Goal: Transaction & Acquisition: Purchase product/service

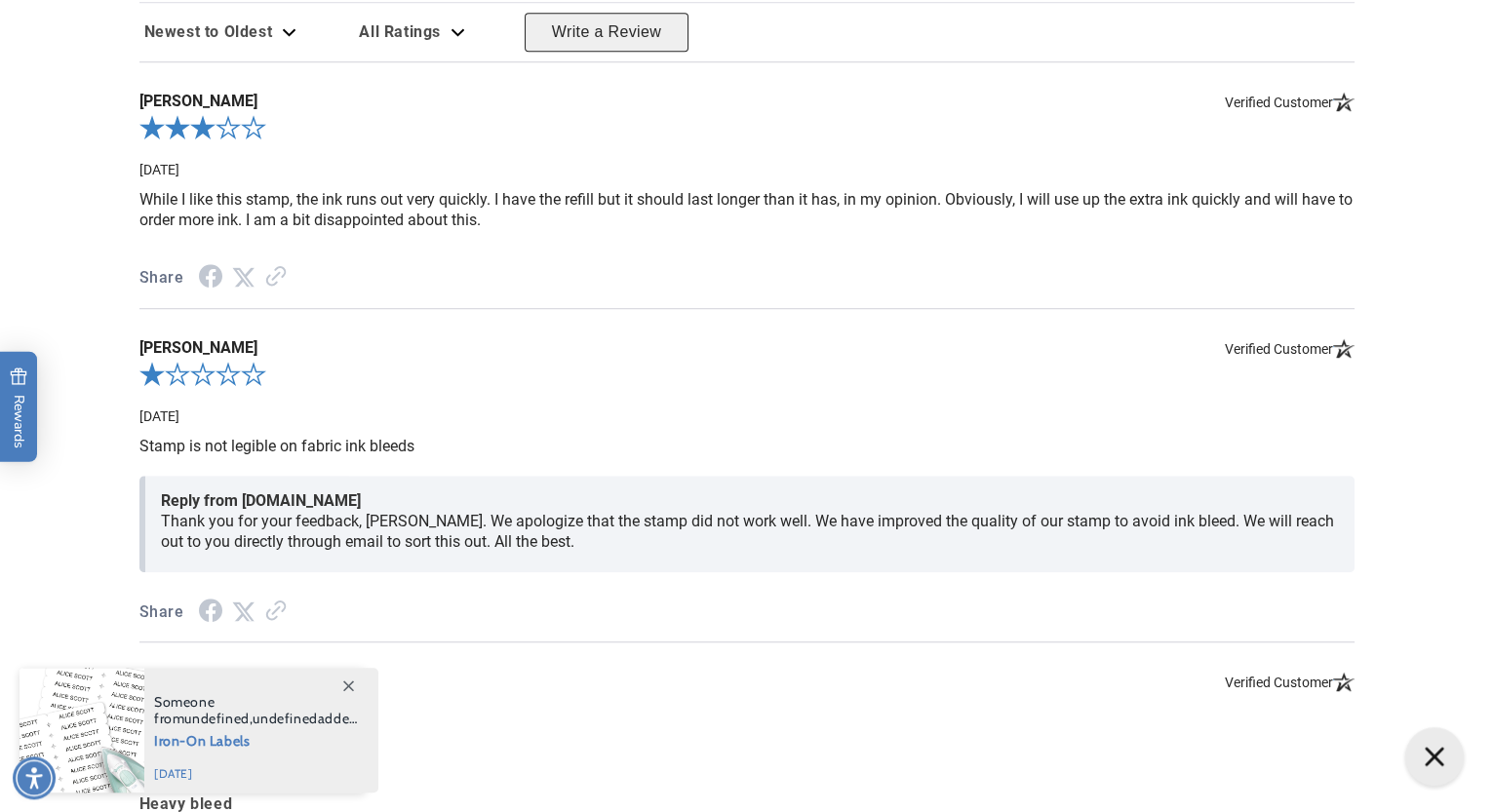
scroll to position [3329, 0]
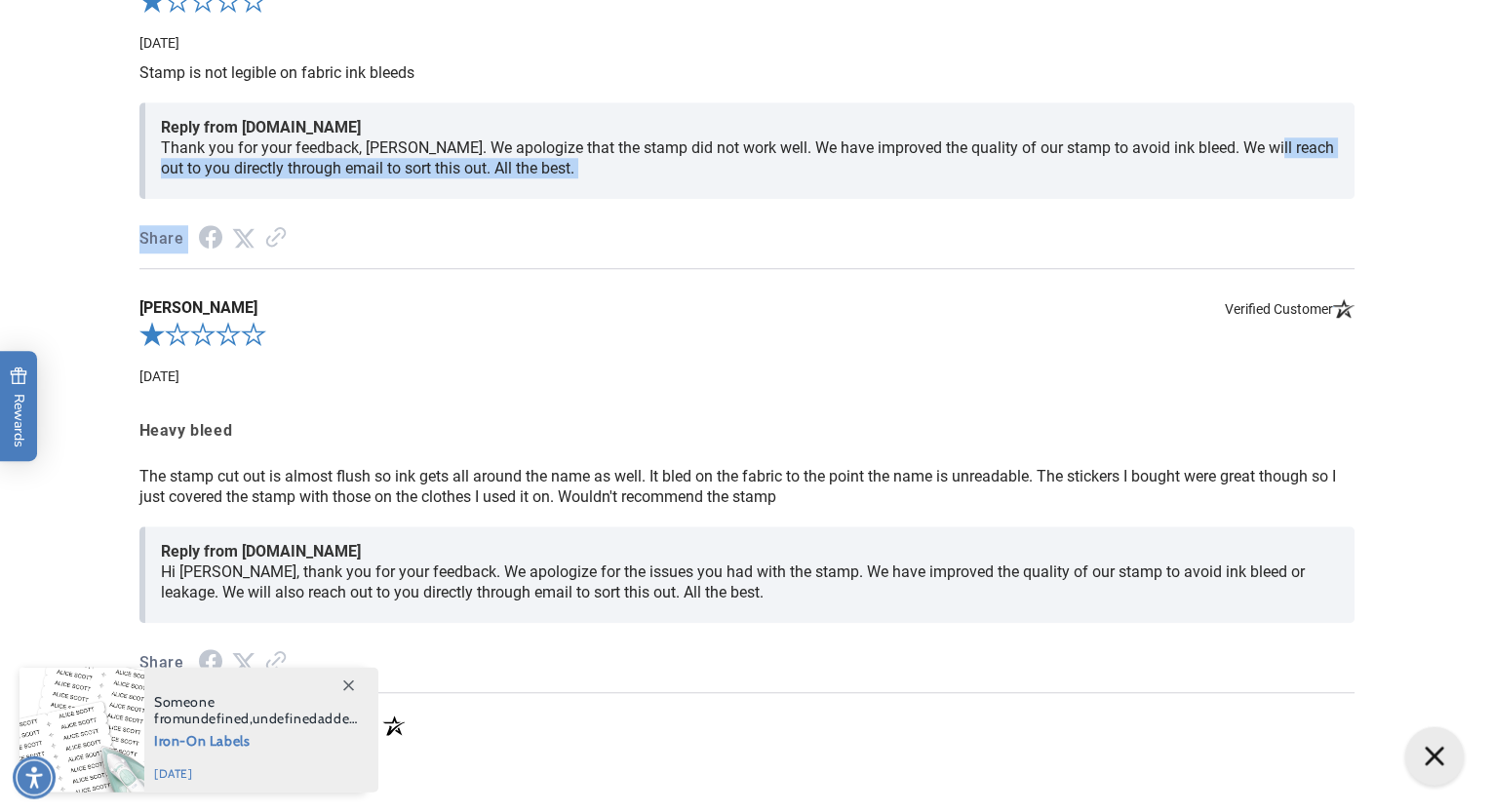
drag, startPoint x: 1271, startPoint y: 429, endPoint x: 1286, endPoint y: 267, distance: 162.7
click at [438, 172] on div "Roselea L. Verified Customer 12-05-24 While I like this stamp, the ink runs out…" at bounding box center [746, 190] width 1215 height 1004
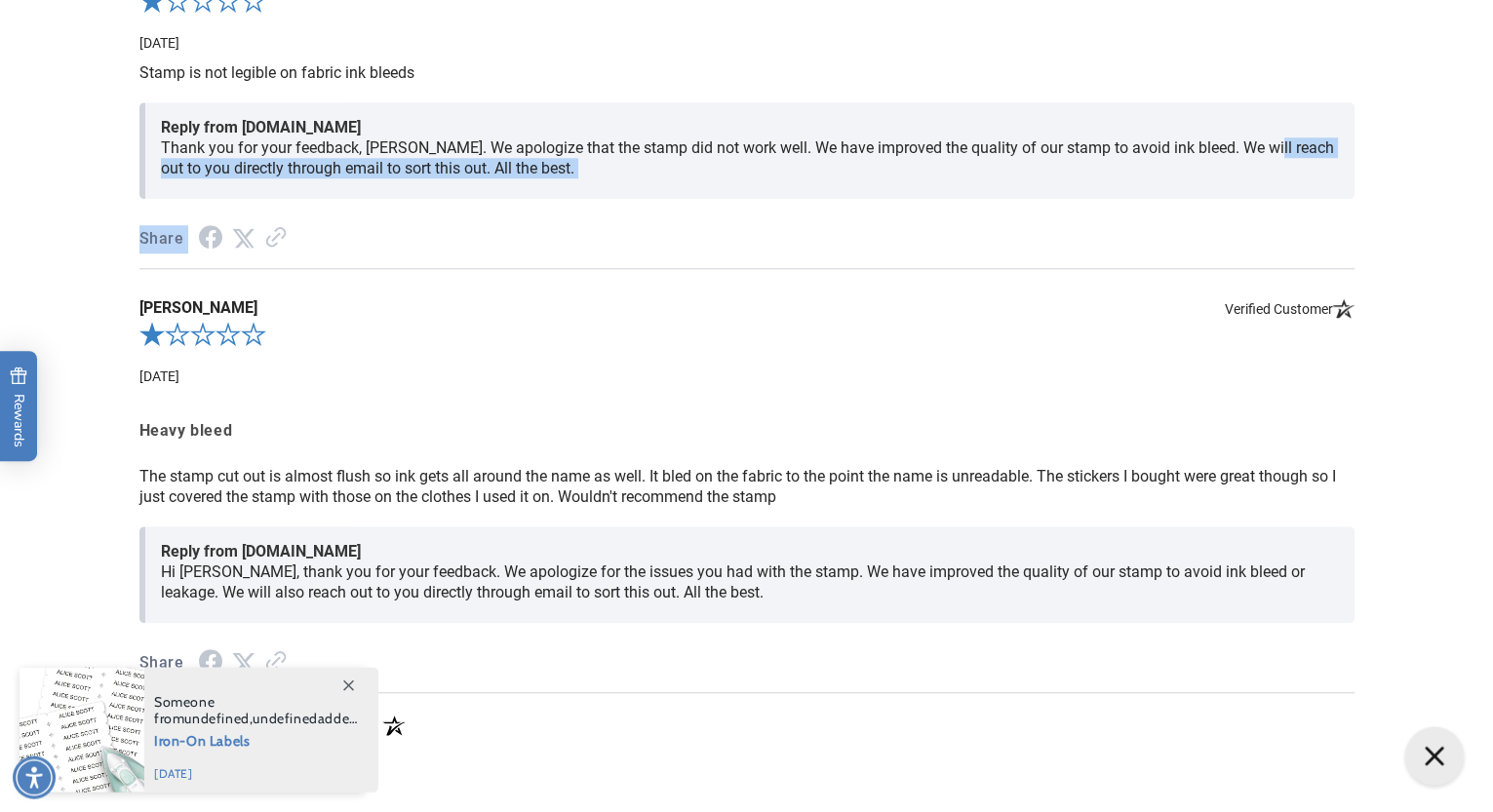
scroll to position [0, 0]
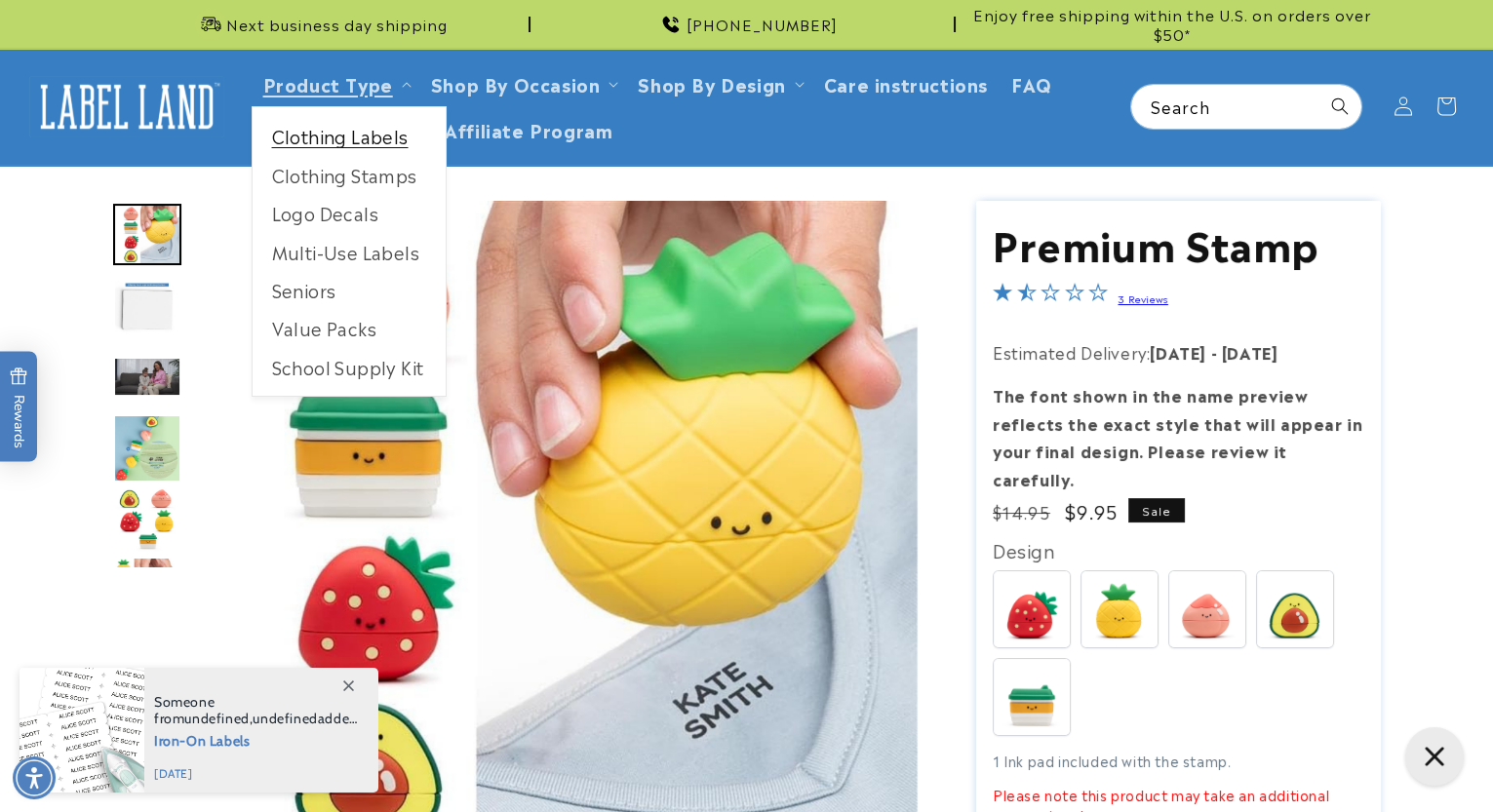
click at [351, 146] on link "Clothing Labels" at bounding box center [349, 135] width 194 height 38
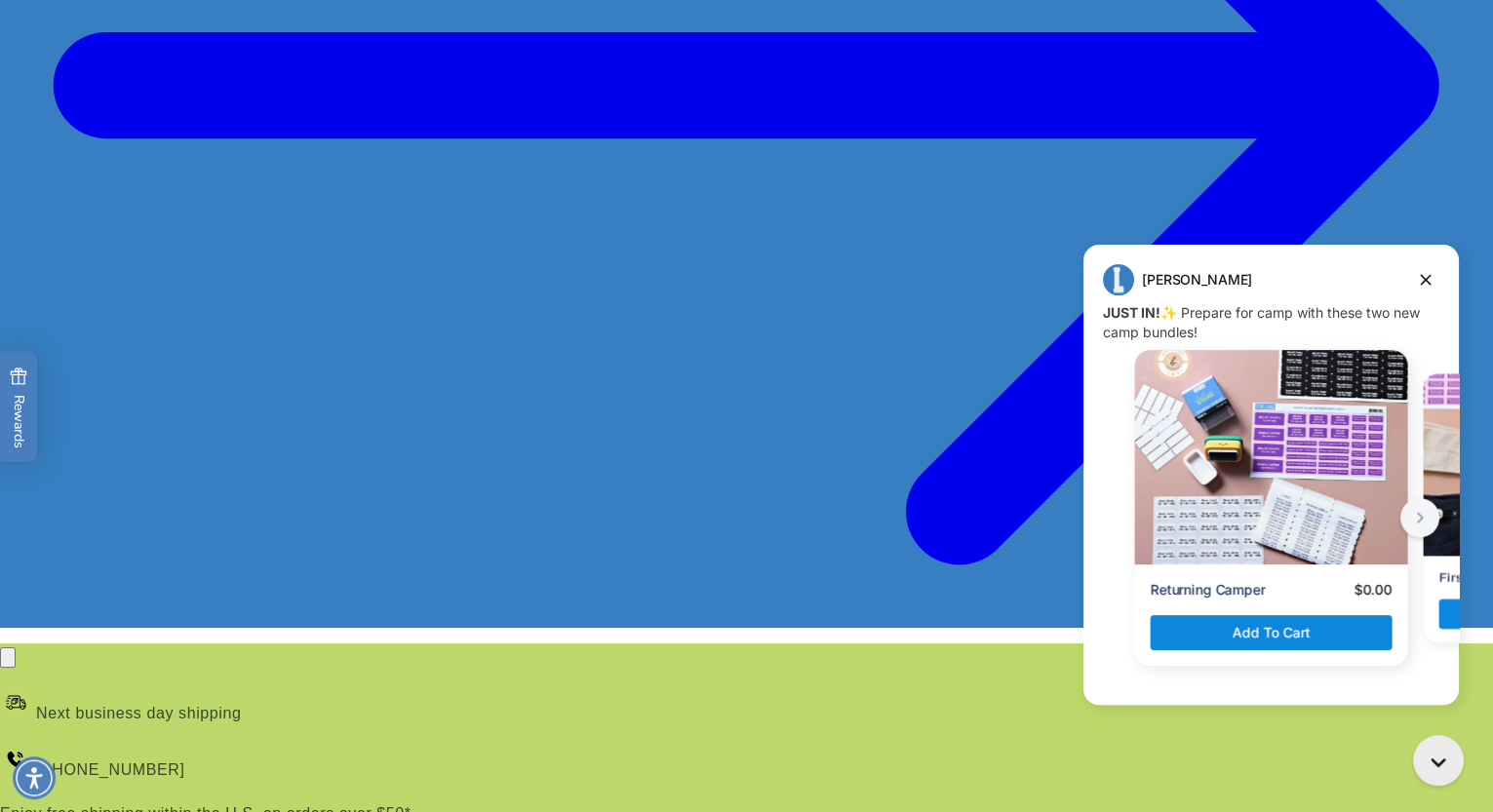
scroll to position [463, 0]
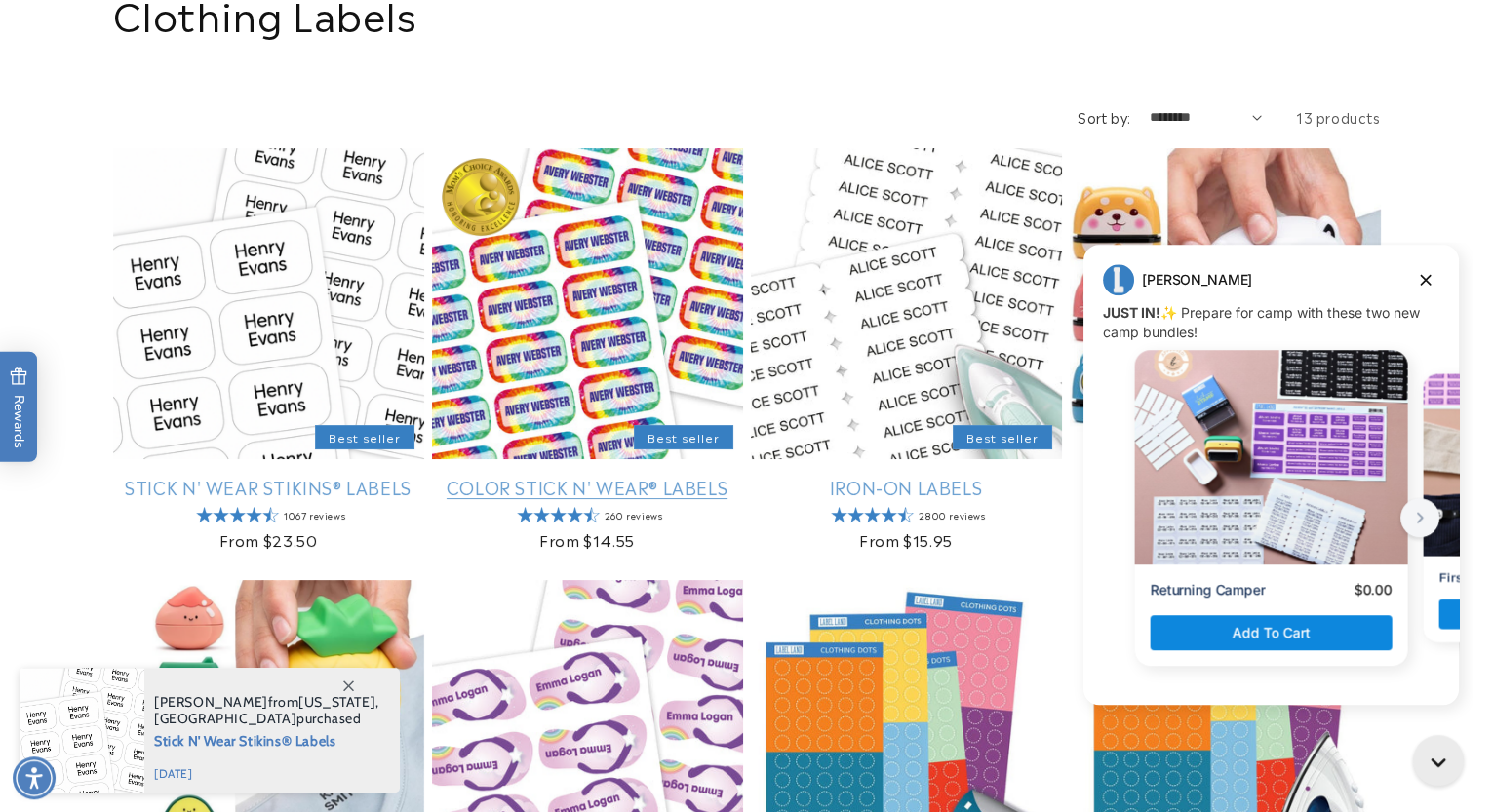
scroll to position [242, 0]
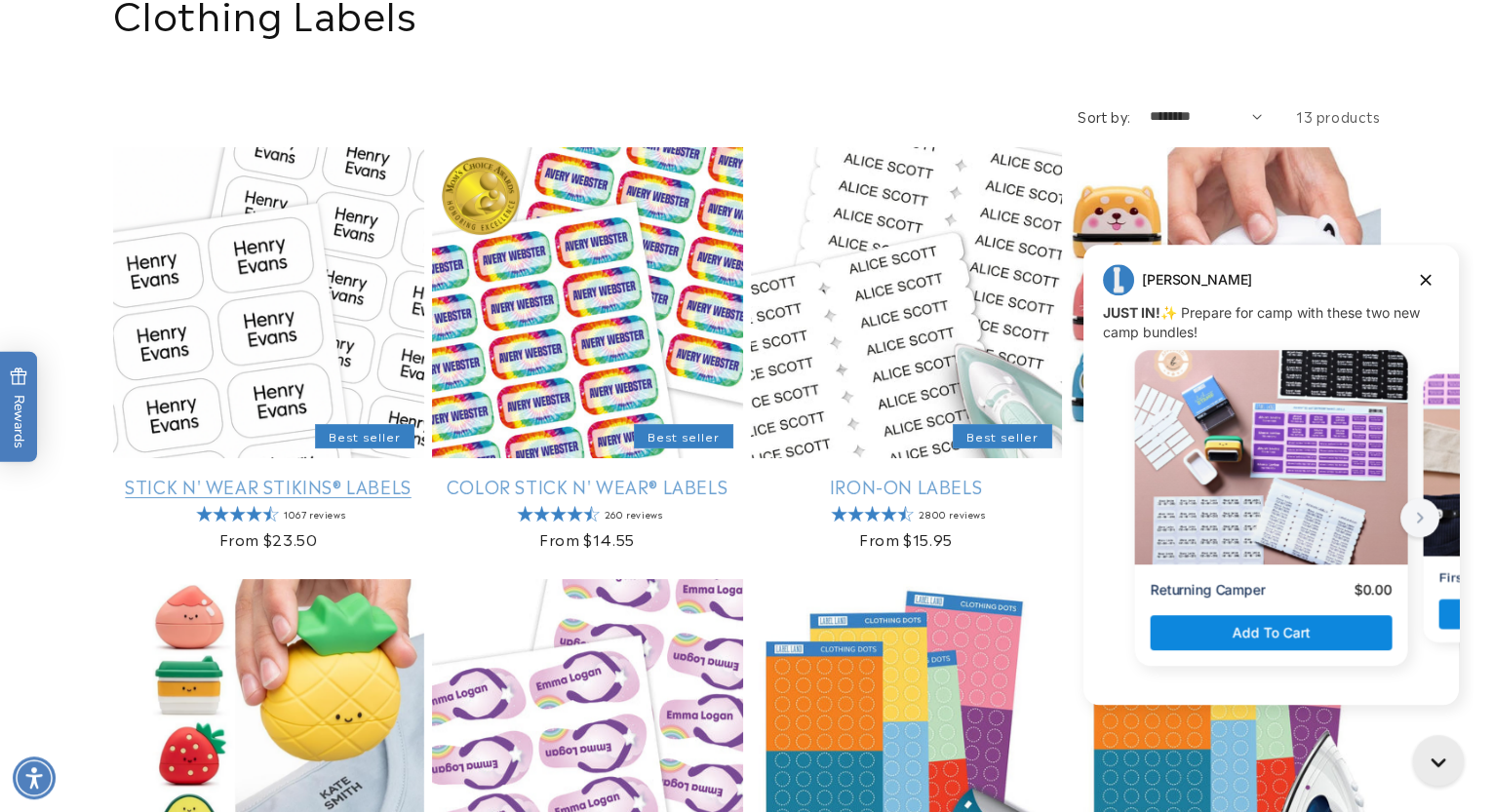
click at [205, 474] on link "Stick N' Wear Stikins® Labels" at bounding box center [268, 485] width 311 height 23
click at [206, 474] on link "Stick N' Wear Stikins® Labels" at bounding box center [268, 485] width 311 height 23
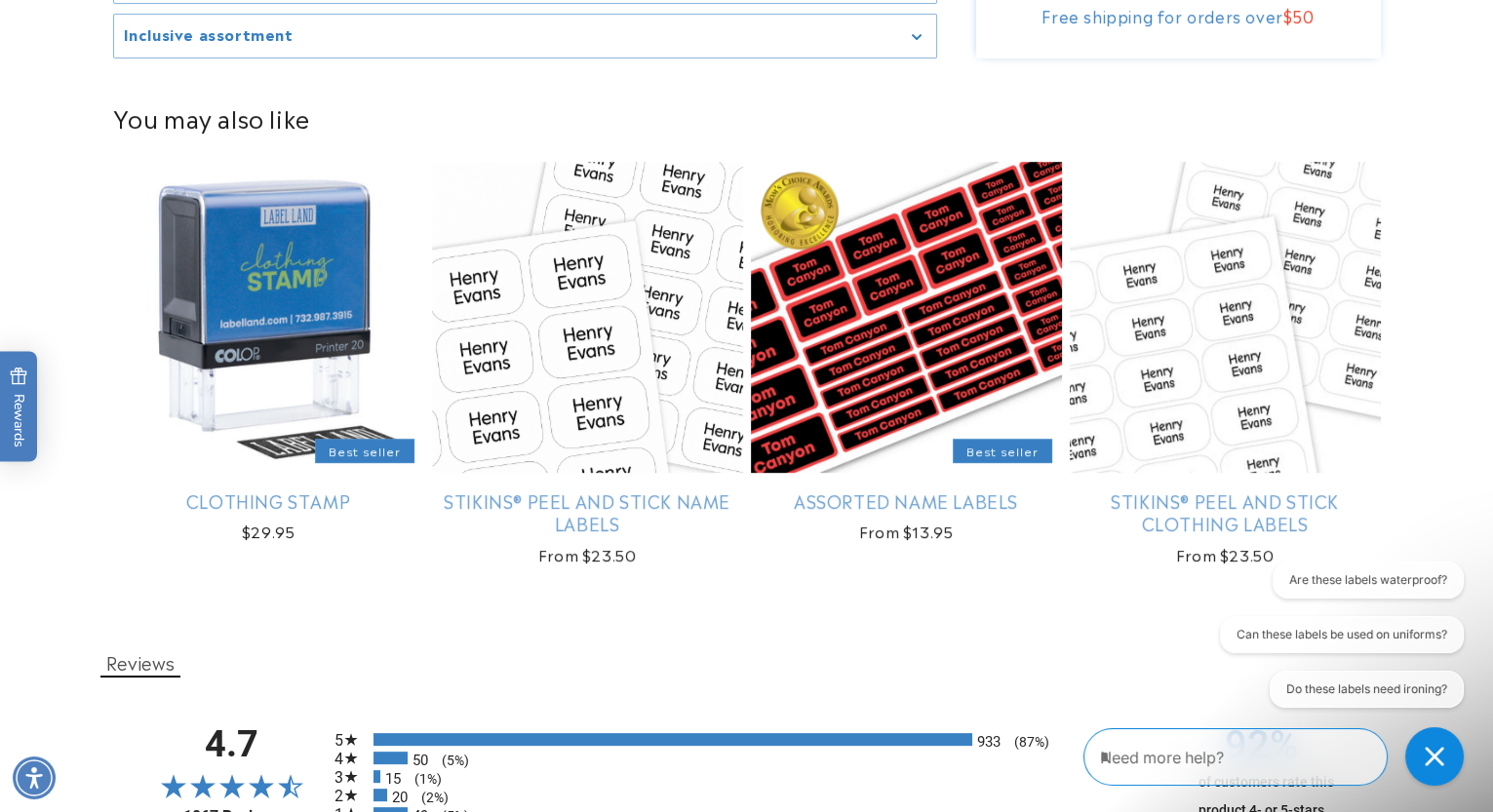
scroll to position [1446, 0]
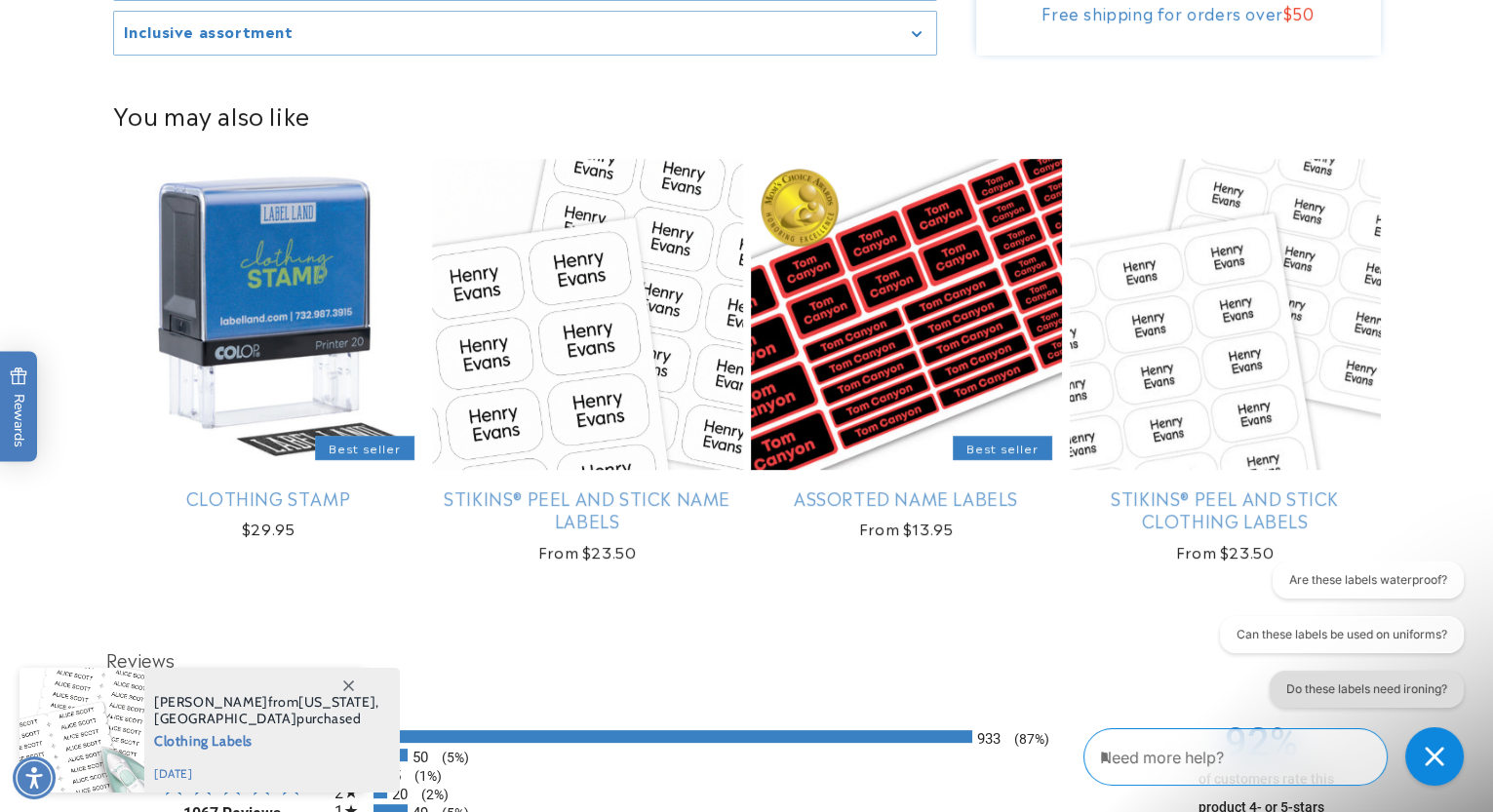
click at [1380, 688] on button "Do these labels need ironing?" at bounding box center [1367, 688] width 194 height 37
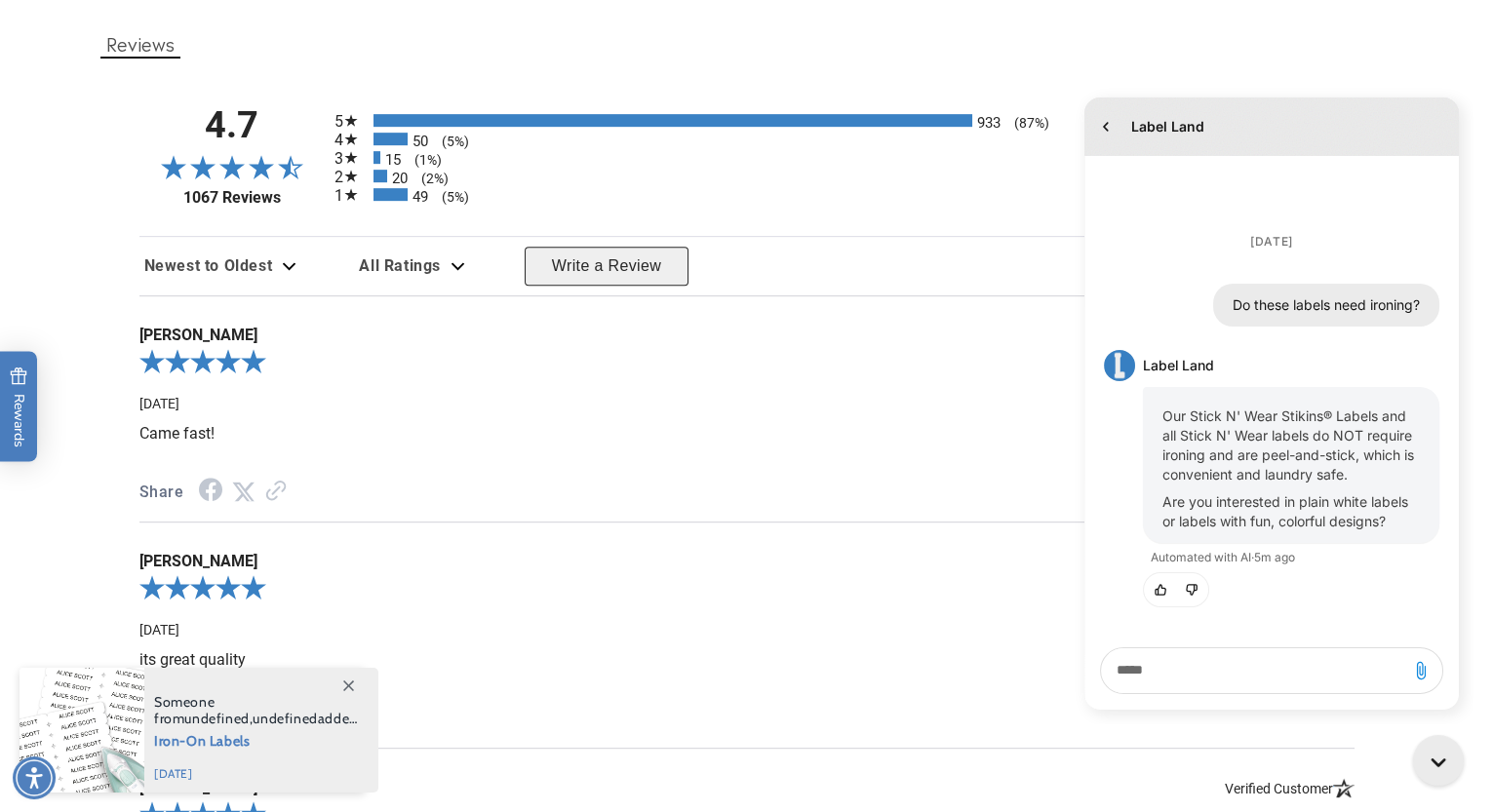
scroll to position [3384, 0]
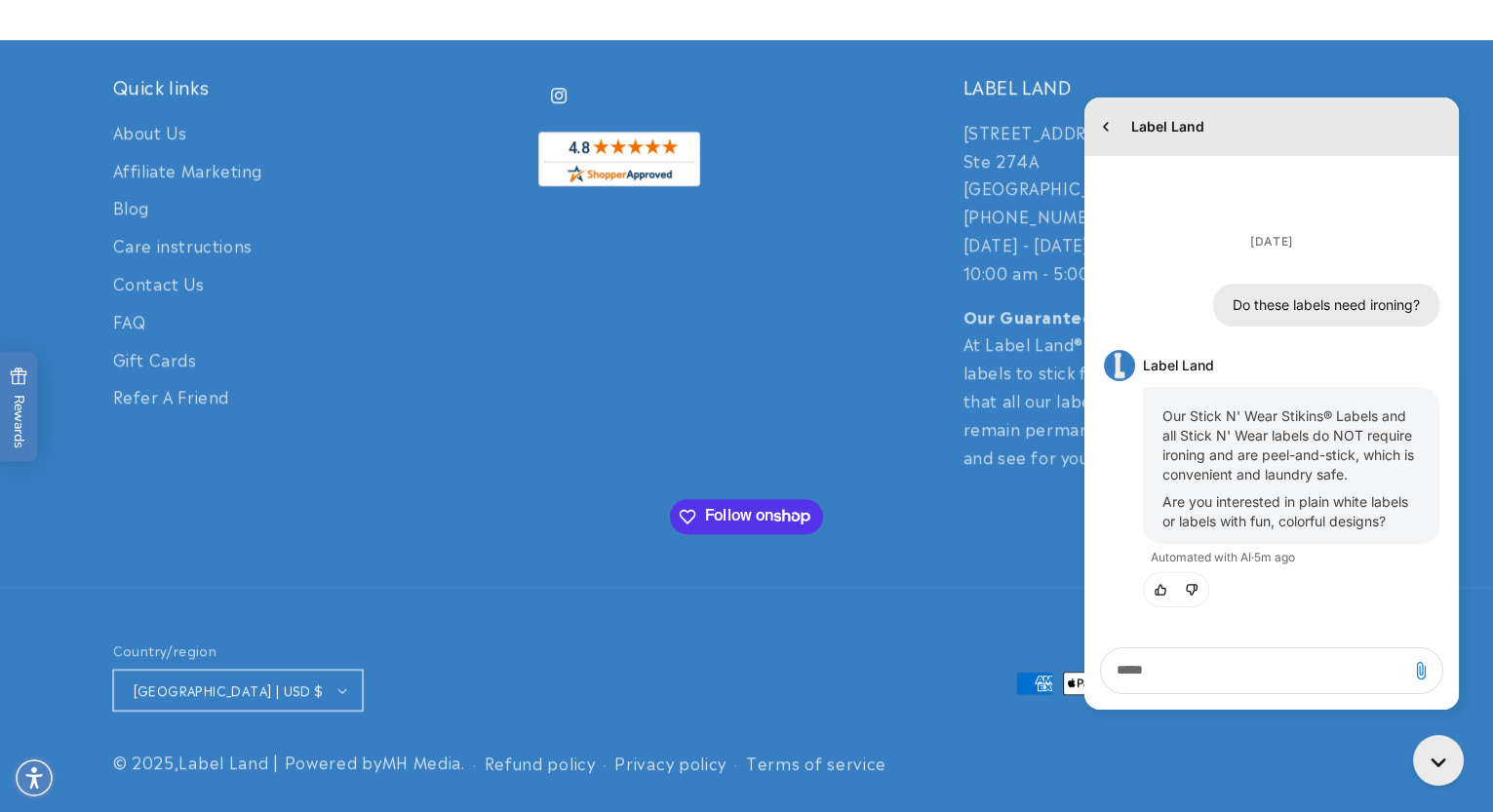
click at [257, 689] on button "[GEOGRAPHIC_DATA] | USD $" at bounding box center [238, 690] width 249 height 41
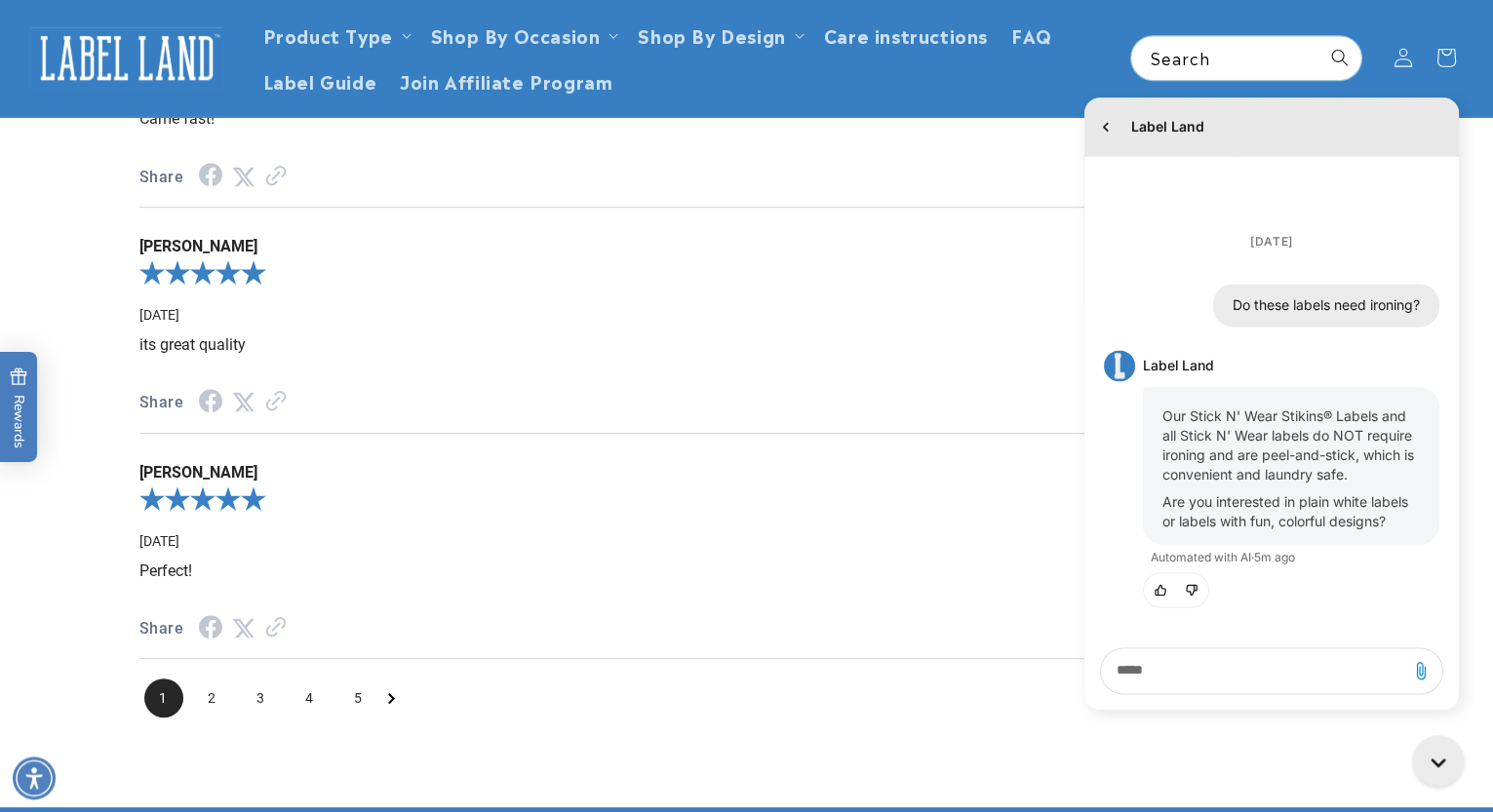
scroll to position [1838, 0]
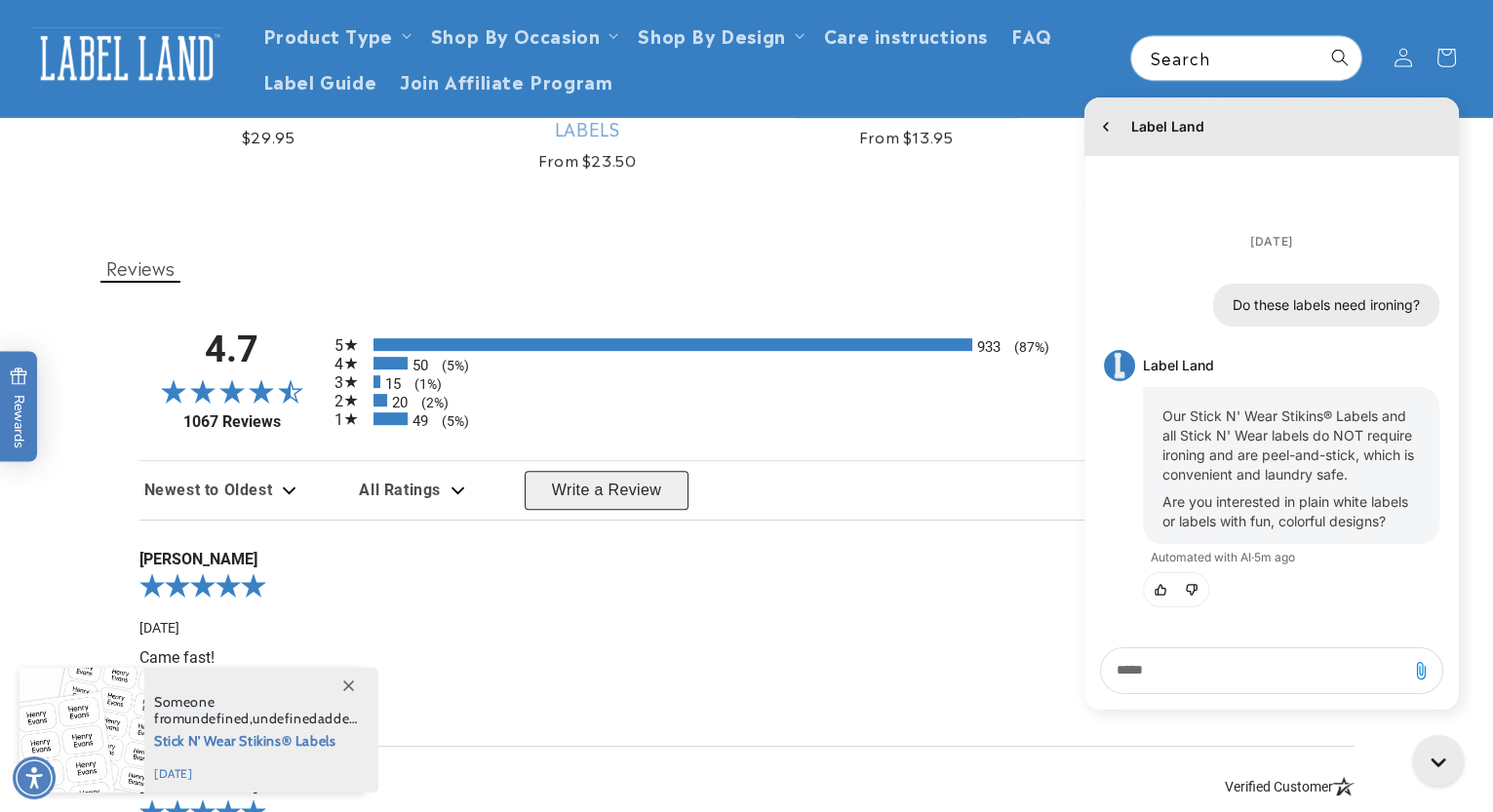
click at [878, 117] on link "Assorted Name Labels" at bounding box center [906, 105] width 311 height 23
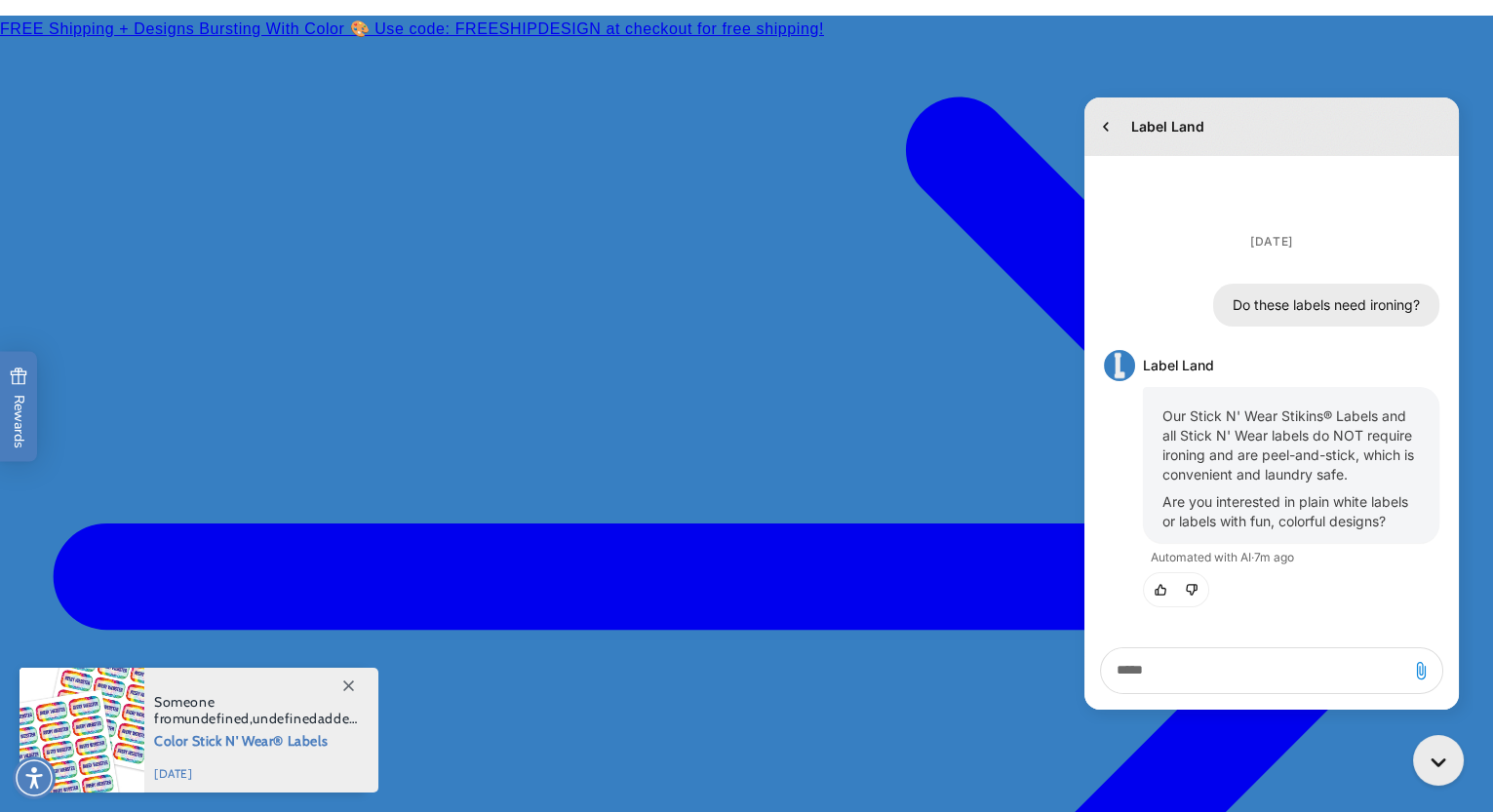
scroll to position [1544, 0]
